Goal: Task Accomplishment & Management: Use online tool/utility

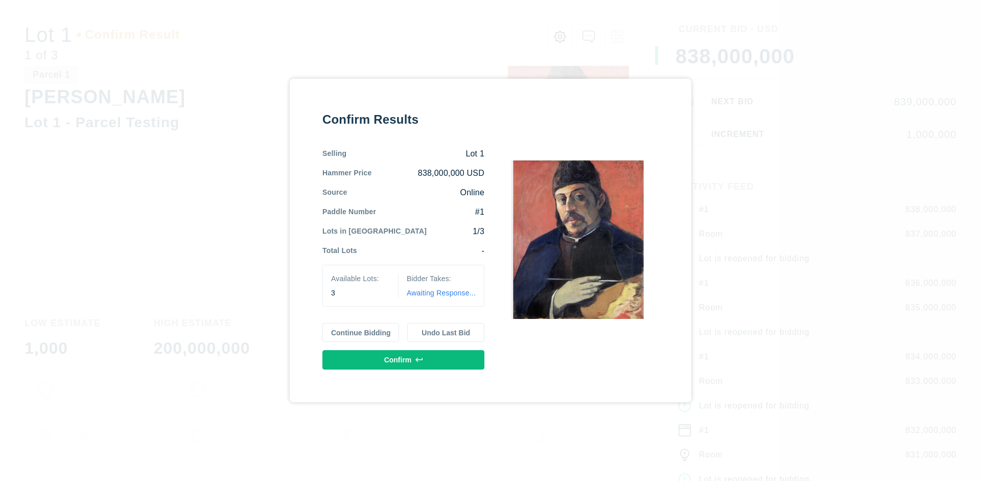
click at [361, 332] on button "Continue Bidding" at bounding box center [360, 332] width 77 height 19
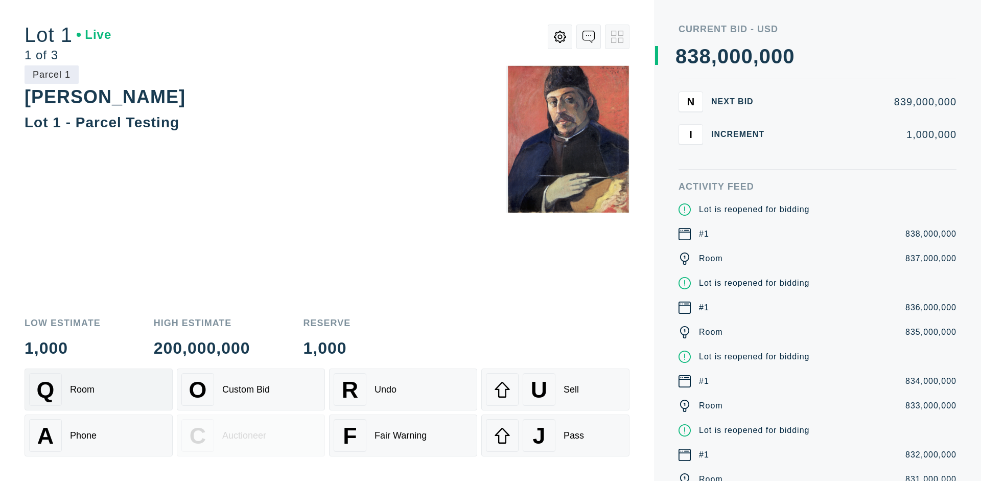
click at [99, 389] on div "Q Room" at bounding box center [98, 389] width 139 height 33
